Goal: Register for event/course

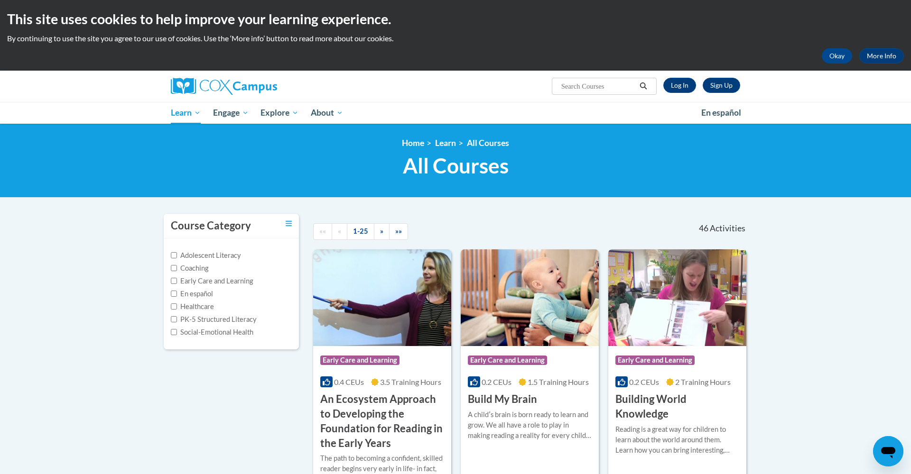
click at [197, 281] on label "Early Care and Learning" at bounding box center [212, 281] width 82 height 10
click at [177, 281] on input "Early Care and Learning" at bounding box center [174, 281] width 6 height 6
checkbox input "true"
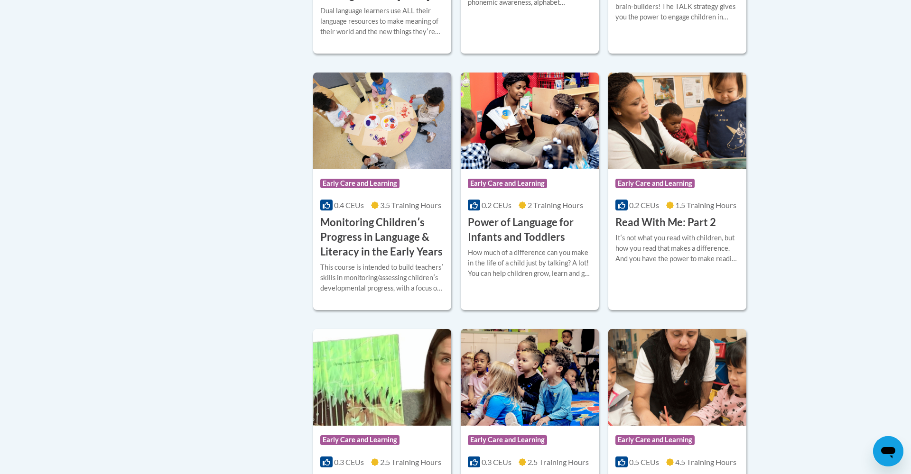
scroll to position [700, 0]
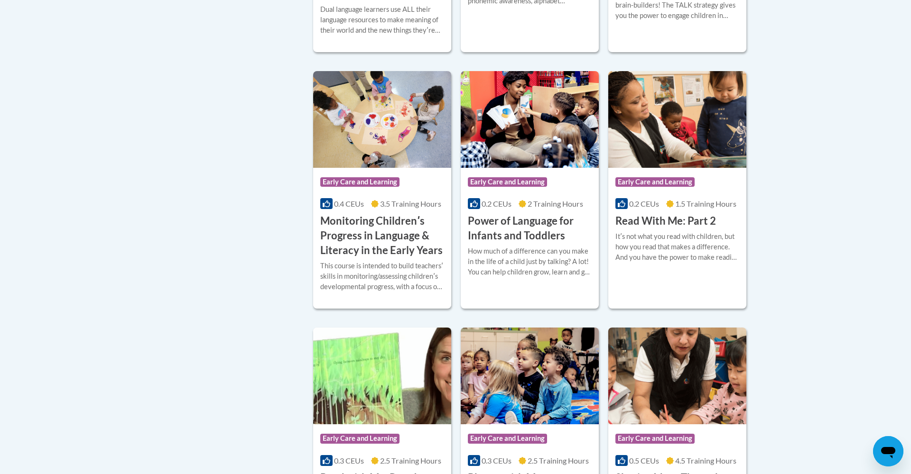
click at [392, 251] on h3 "Monitoring Childrenʹs Progress in Language & Literacy in the Early Years" at bounding box center [382, 236] width 124 height 44
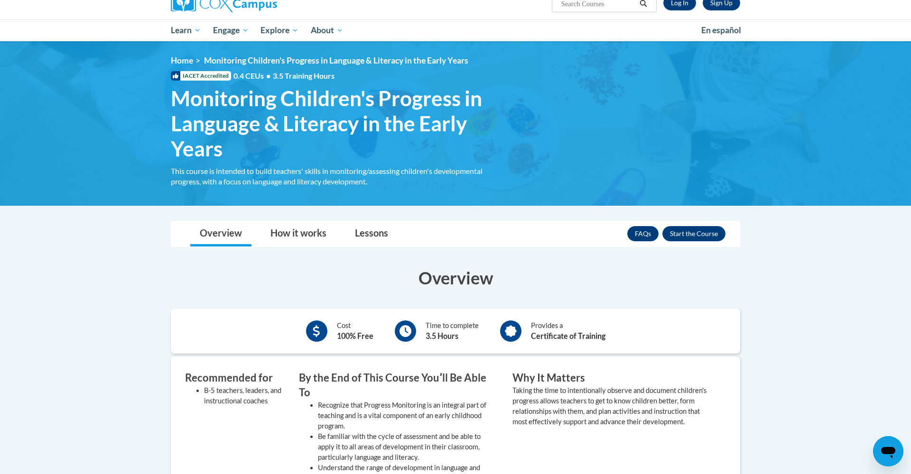
scroll to position [85, 0]
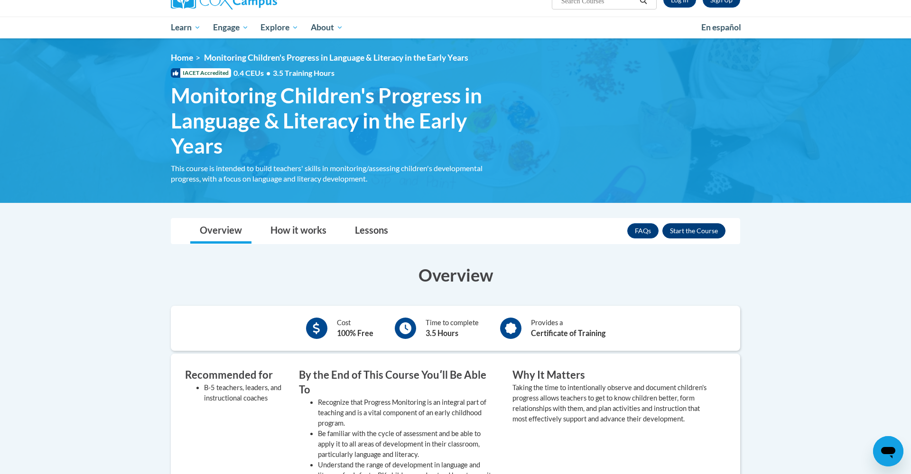
click at [683, 230] on button "Enroll" at bounding box center [693, 230] width 63 height 15
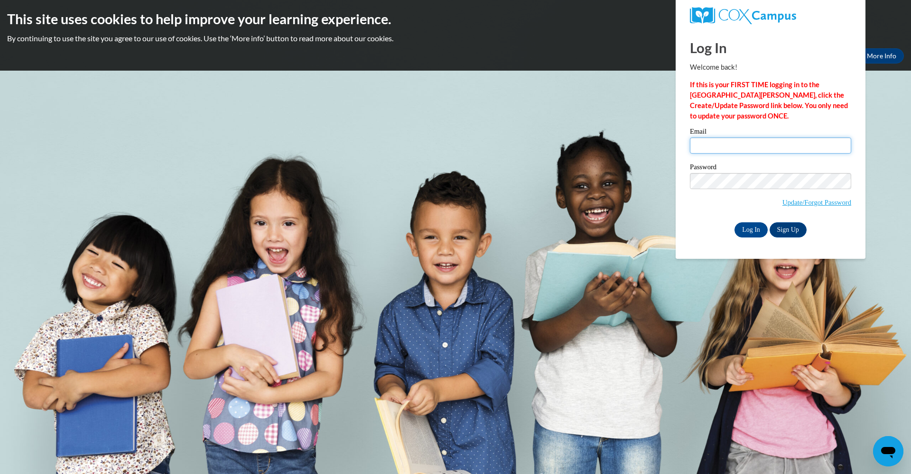
type input "[EMAIL_ADDRESS][DOMAIN_NAME]"
click at [756, 230] on input "Log In" at bounding box center [750, 229] width 33 height 15
click at [750, 228] on input "Log In" at bounding box center [750, 229] width 33 height 15
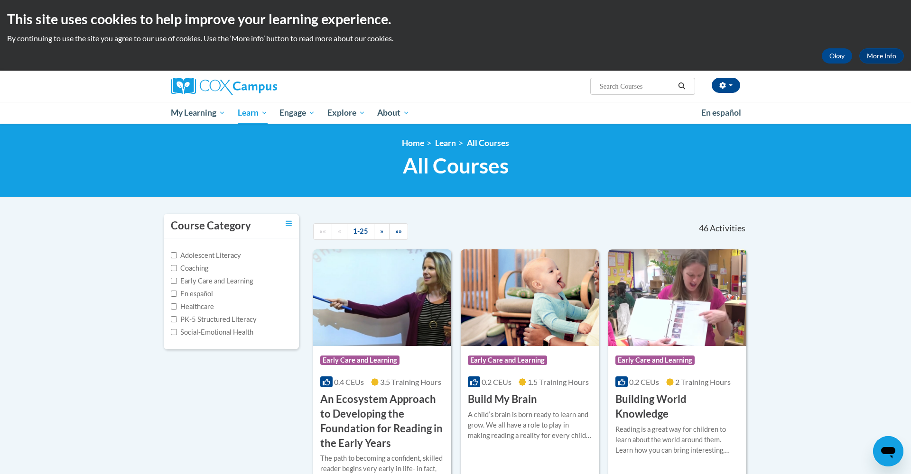
click at [237, 281] on label "Early Care and Learning" at bounding box center [212, 281] width 82 height 10
click at [177, 281] on input "Early Care and Learning" at bounding box center [174, 281] width 6 height 6
checkbox input "true"
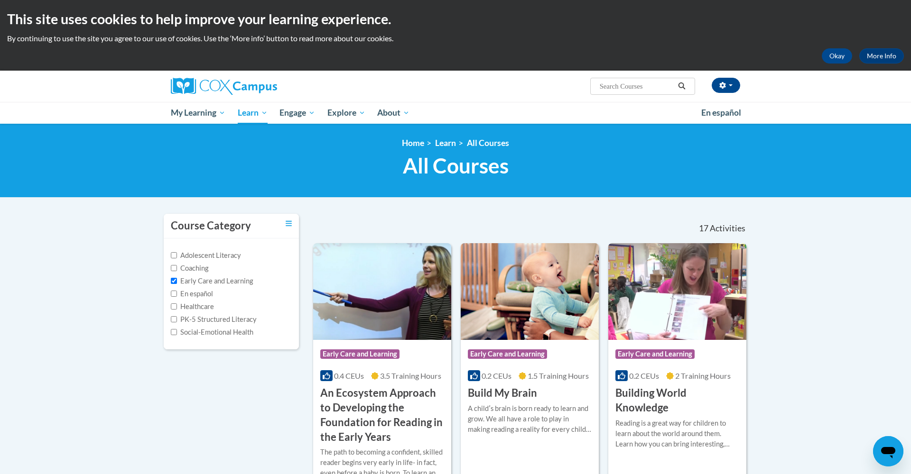
click at [824, 66] on div "This site uses cookies to help improve your learning experience. By continuing …" at bounding box center [455, 35] width 911 height 71
click at [839, 56] on button "Okay" at bounding box center [837, 55] width 30 height 15
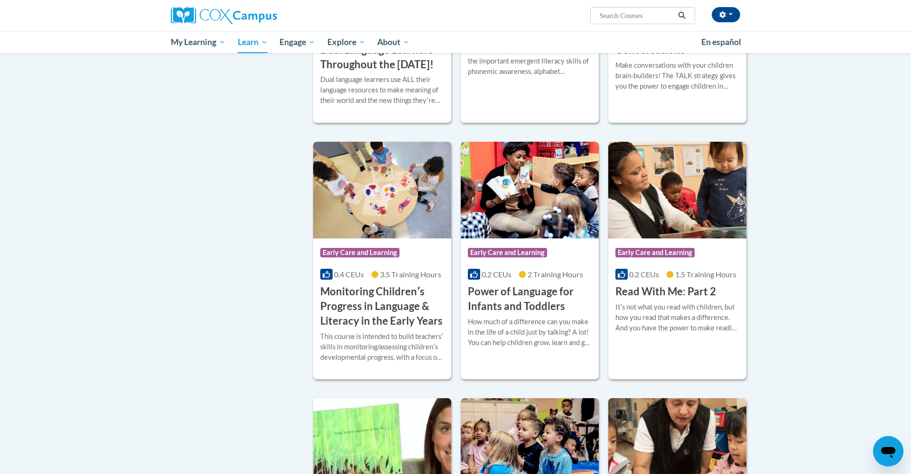
scroll to position [667, 0]
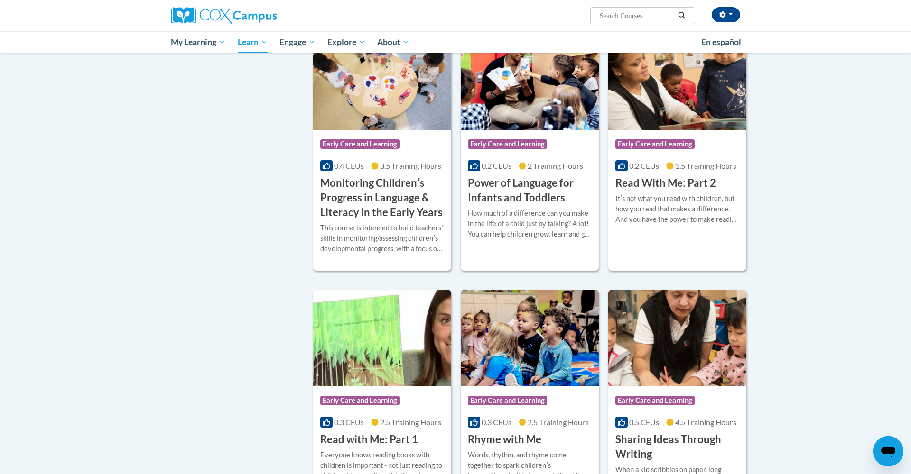
click at [380, 243] on div "This course is intended to build teachersʹ skills in monitoring/assessing child…" at bounding box center [382, 238] width 124 height 31
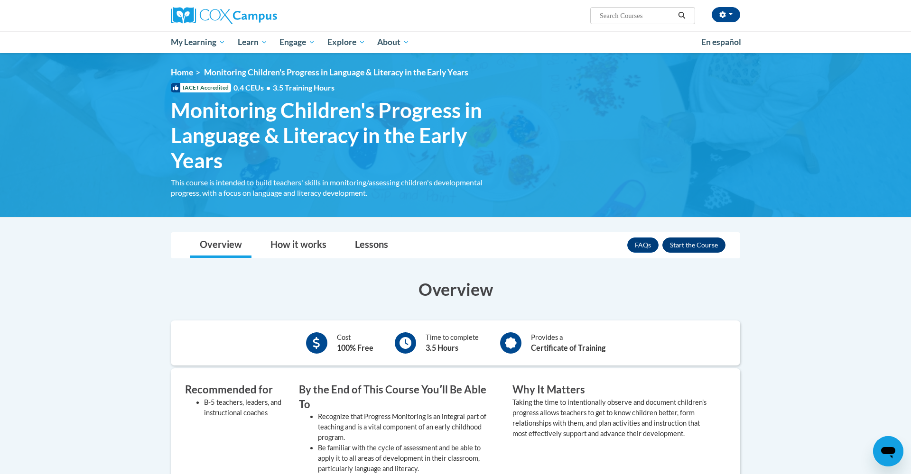
click at [670, 239] on button "Enroll" at bounding box center [693, 245] width 63 height 15
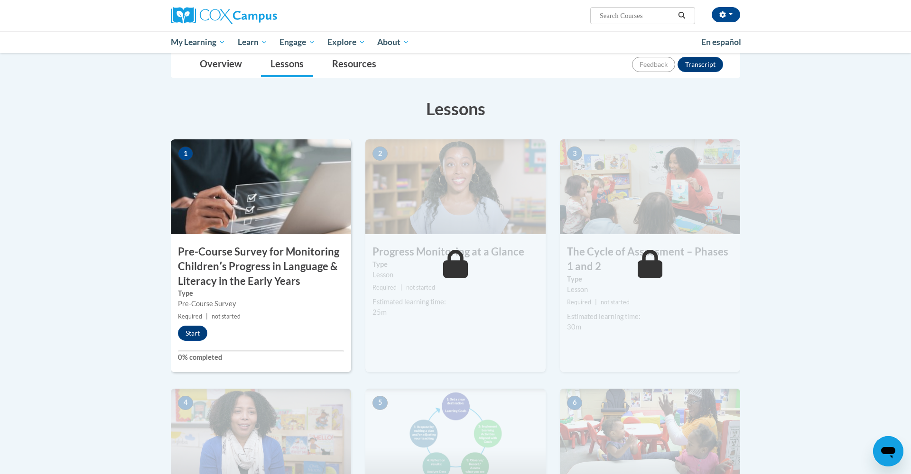
scroll to position [130, 0]
click at [191, 329] on button "Start" at bounding box center [192, 333] width 29 height 15
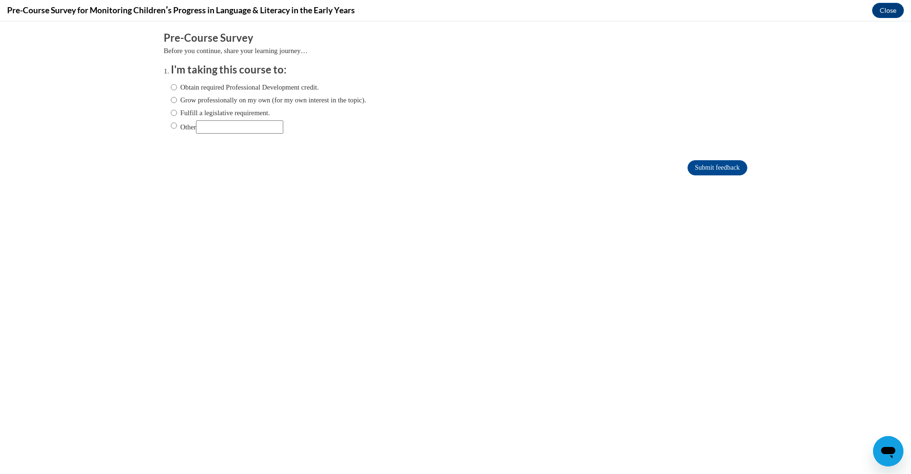
scroll to position [0, 0]
click at [287, 80] on div "Obtain required Professional Development credit. Grow professionally on my own …" at bounding box center [268, 107] width 195 height 61
click at [297, 86] on label "Obtain required Professional Development credit." at bounding box center [245, 87] width 148 height 10
click at [177, 86] on input "Obtain required Professional Development credit." at bounding box center [174, 87] width 6 height 10
radio input "true"
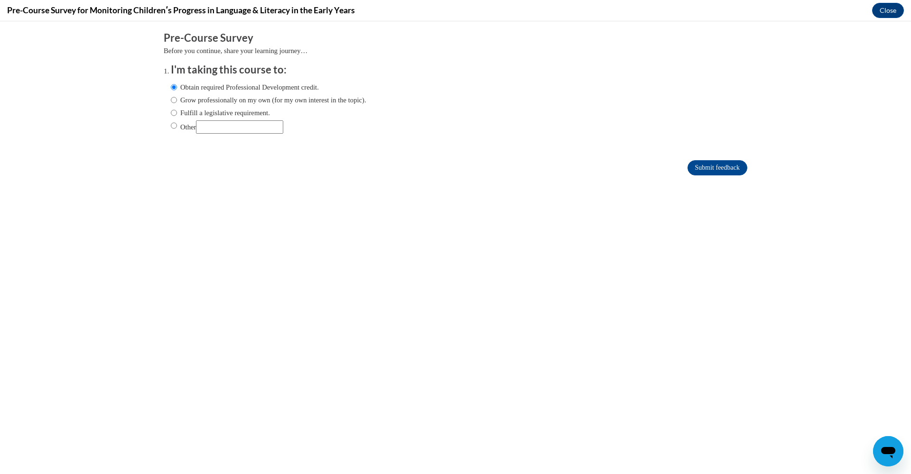
click at [747, 173] on div "Comments Pre-Course Survey Before you continue, share your learning journey… I'…" at bounding box center [456, 131] width 598 height 221
click at [738, 166] on input "Submit feedback" at bounding box center [717, 167] width 60 height 15
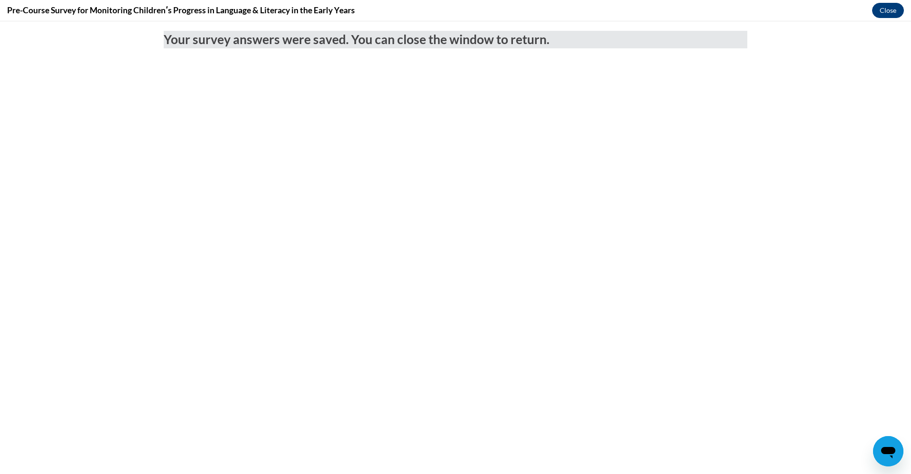
click at [893, 14] on button "Close" at bounding box center [888, 10] width 32 height 15
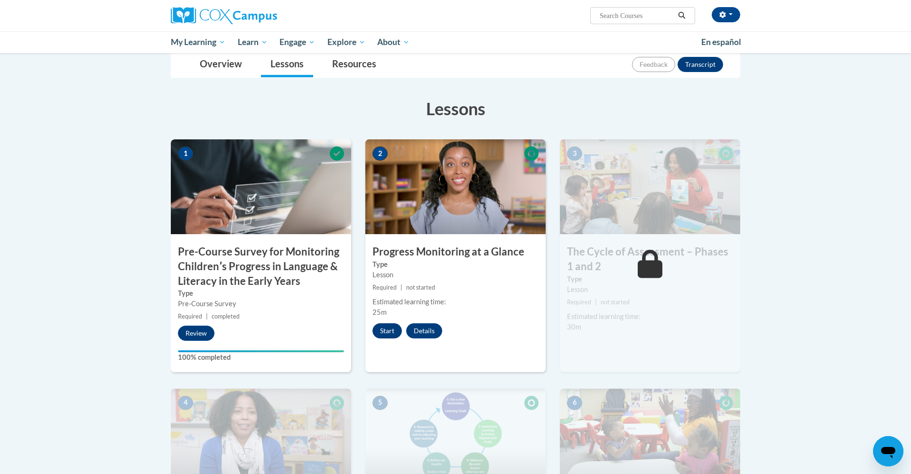
click at [392, 329] on button "Start" at bounding box center [386, 331] width 29 height 15
